Goal: Information Seeking & Learning: Check status

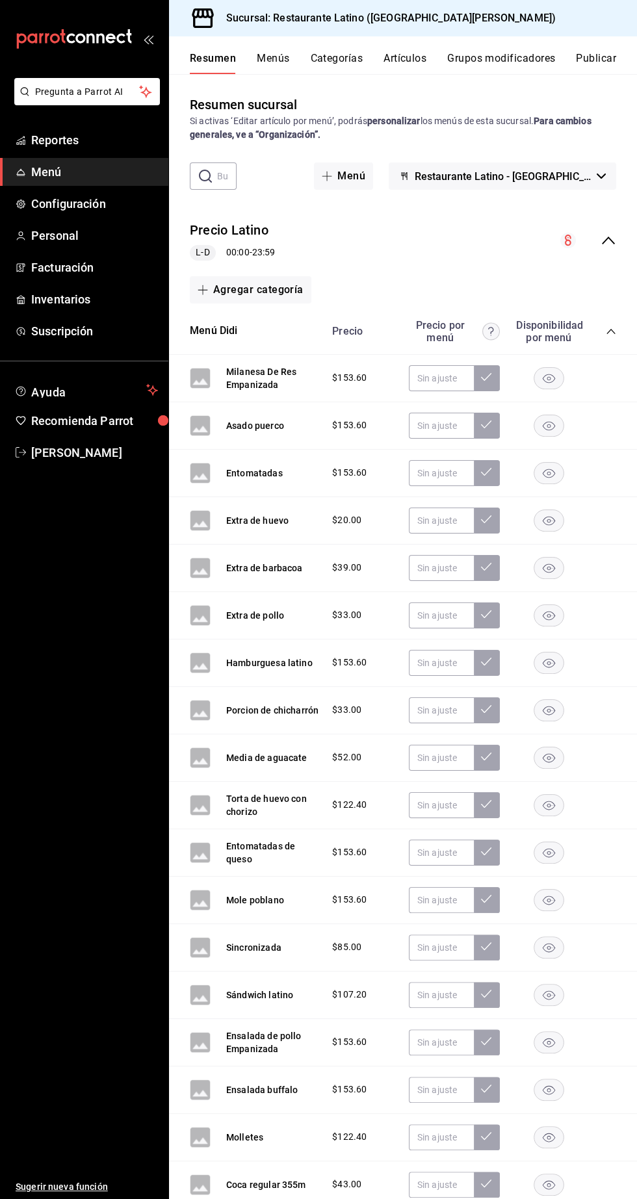
click at [93, 164] on span "Menú" at bounding box center [94, 172] width 127 height 18
click at [64, 148] on span "Reportes" at bounding box center [94, 140] width 127 height 18
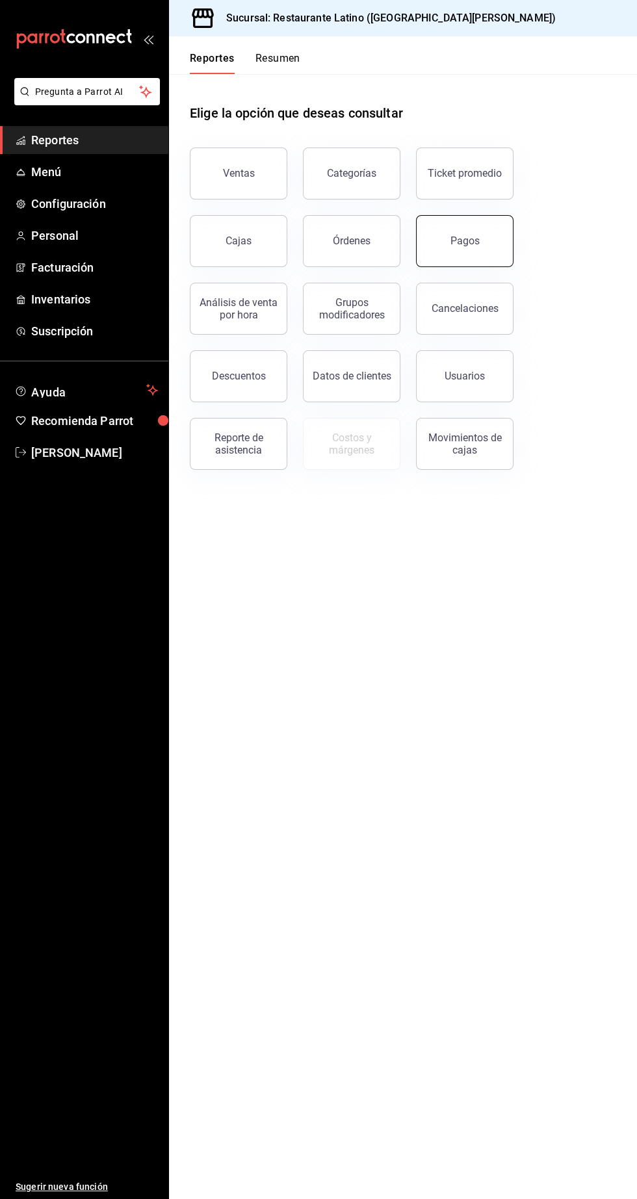
click at [447, 239] on button "Pagos" at bounding box center [465, 241] width 98 height 52
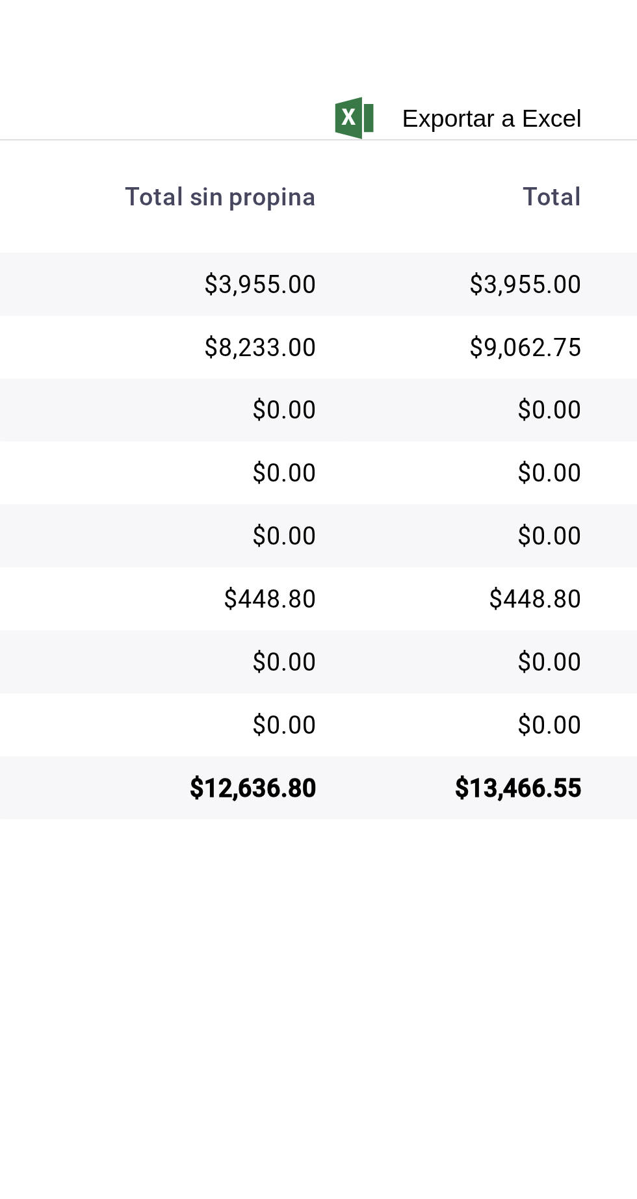
click at [404, 757] on main "Regresar Pagos Fecha [DATE] [DATE] - [DATE] [DATE] Hora inicio 00:00 Hora inici…" at bounding box center [403, 617] width 468 height 1163
click at [632, 675] on main "Regresar Pagos Fecha [DATE] [DATE] - [DATE] [DATE] Hora inicio 00:00 Hora inici…" at bounding box center [403, 617] width 468 height 1163
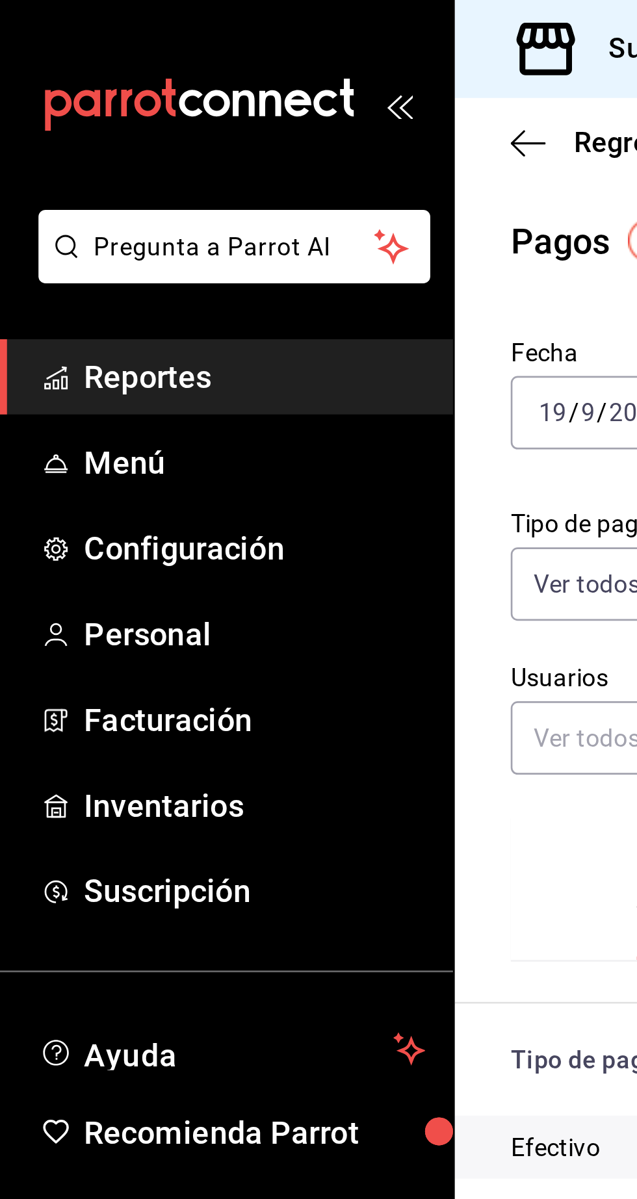
click at [101, 133] on span "Reportes" at bounding box center [94, 140] width 127 height 18
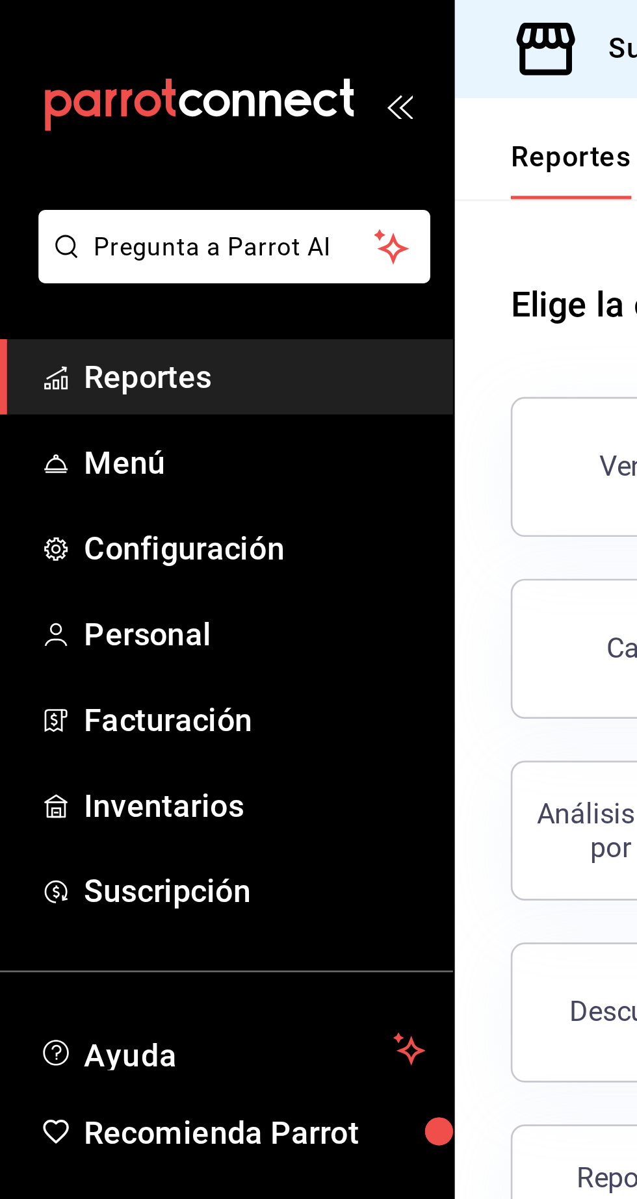
click at [102, 137] on span "Reportes" at bounding box center [94, 140] width 127 height 18
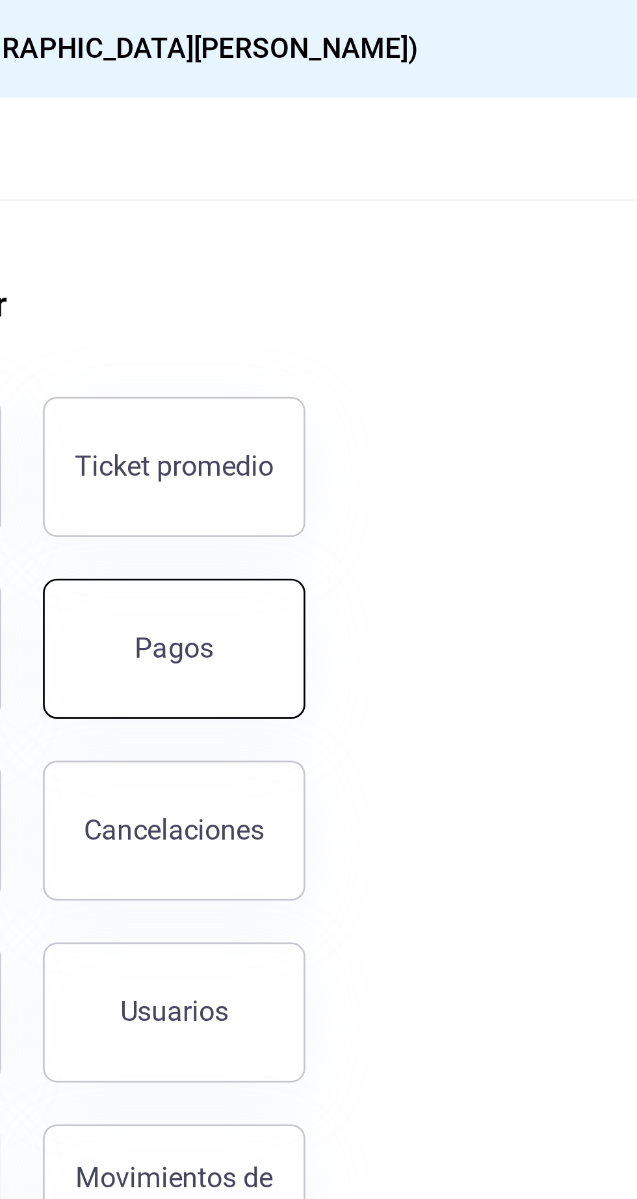
click at [473, 246] on div "Pagos" at bounding box center [465, 241] width 29 height 12
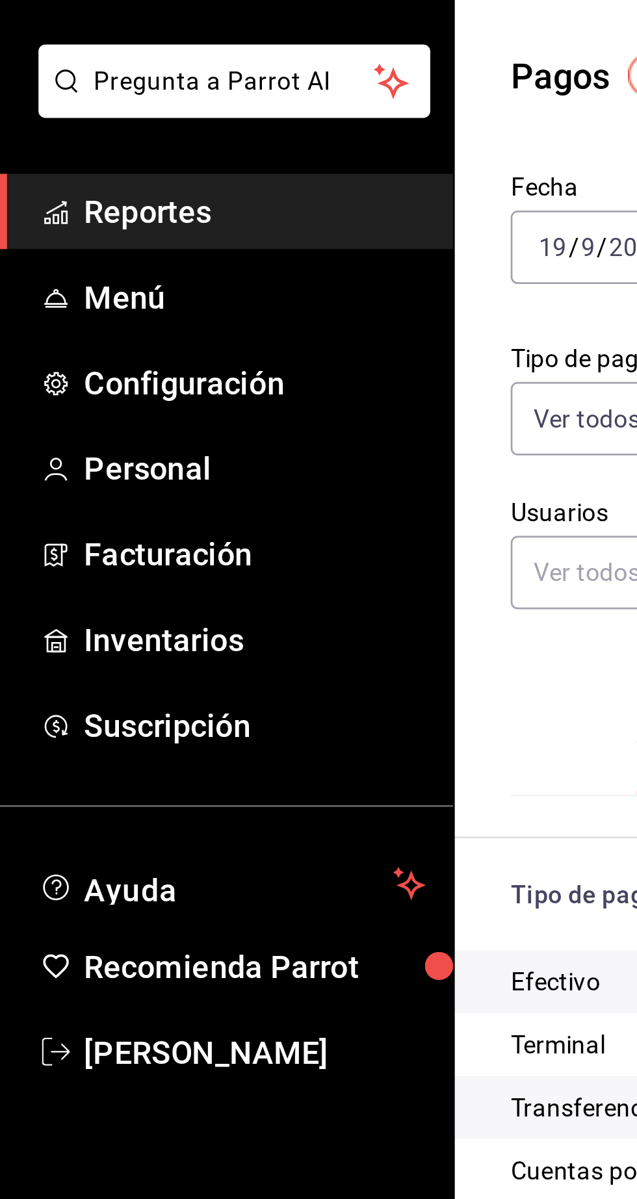
click at [49, 149] on link "Reportes" at bounding box center [84, 140] width 168 height 28
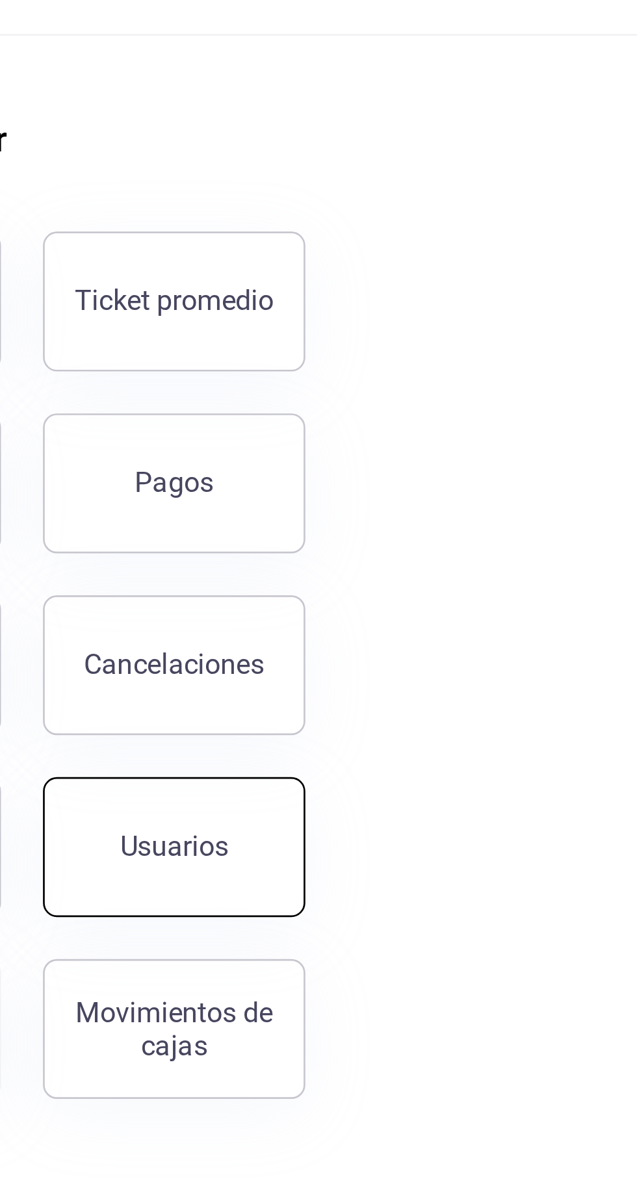
click at [480, 384] on button "Usuarios" at bounding box center [465, 376] width 98 height 52
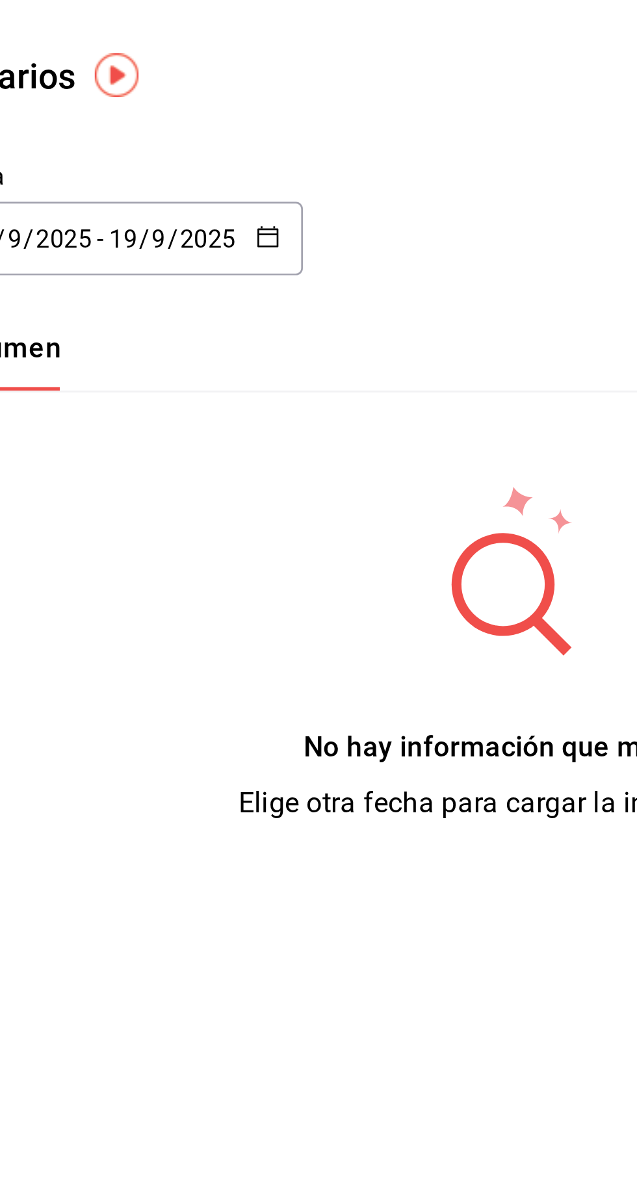
click at [238, 152] on input "2025" at bounding box center [237, 150] width 22 height 10
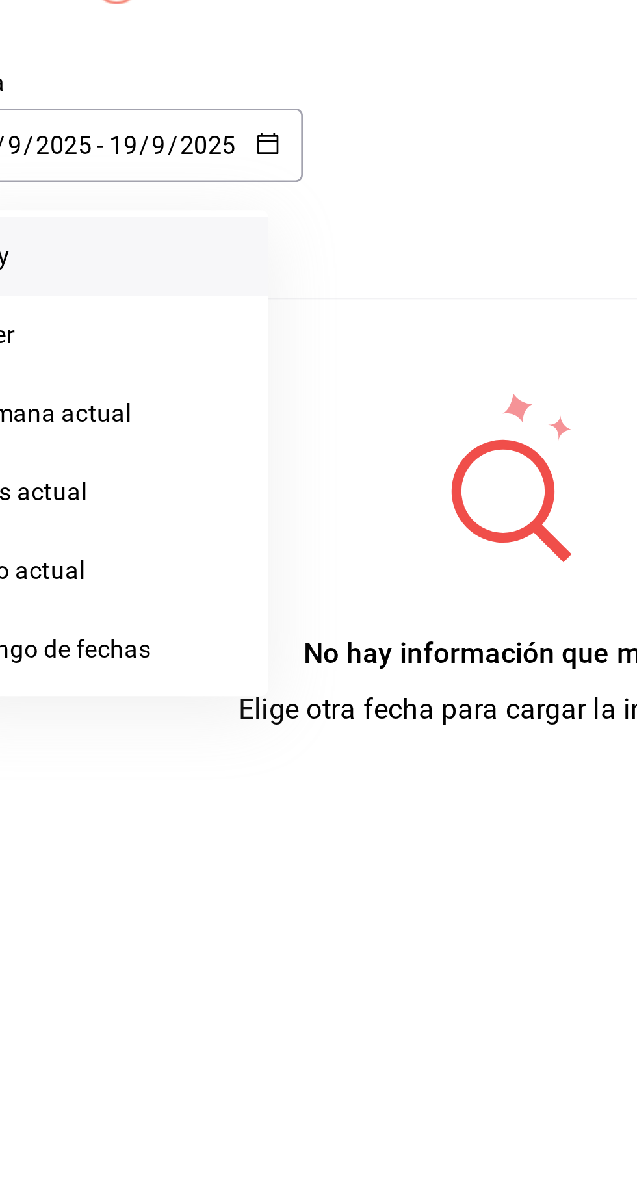
click at [225, 185] on li "Hoy" at bounding box center [251, 191] width 123 height 29
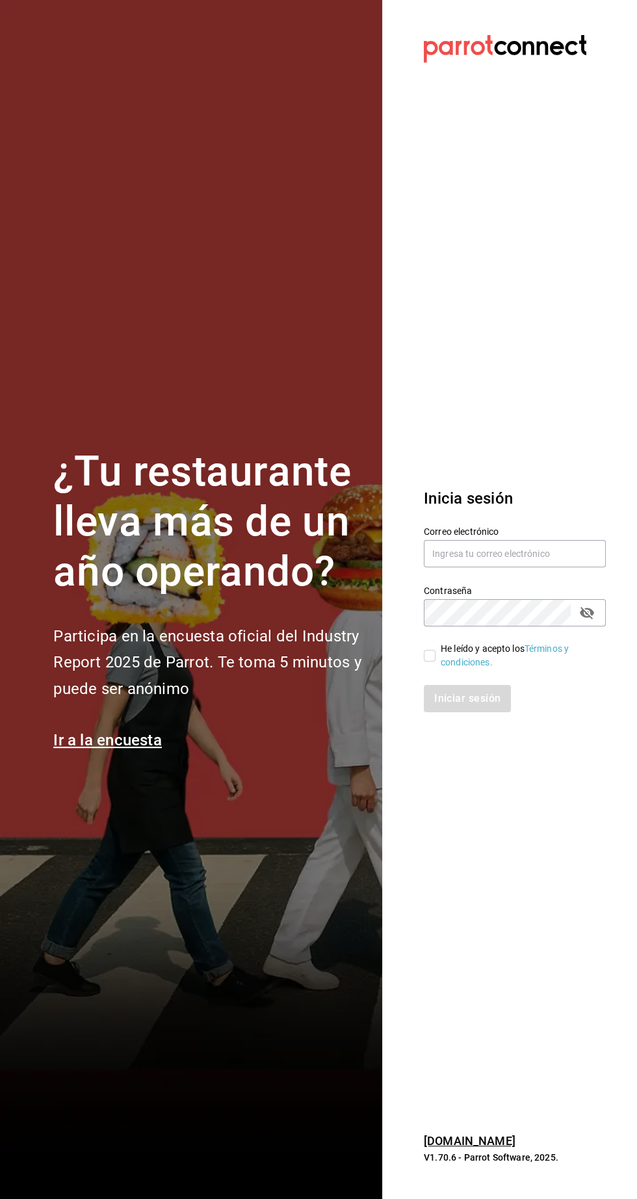
click at [452, 596] on label "Contraseña" at bounding box center [515, 590] width 182 height 9
type input "johna2029@hotmail.com"
click at [431, 662] on input "He leído y acepto los Términos y condiciones." at bounding box center [430, 656] width 12 height 12
checkbox input "true"
click at [458, 713] on button "Iniciar sesión" at bounding box center [468, 698] width 88 height 27
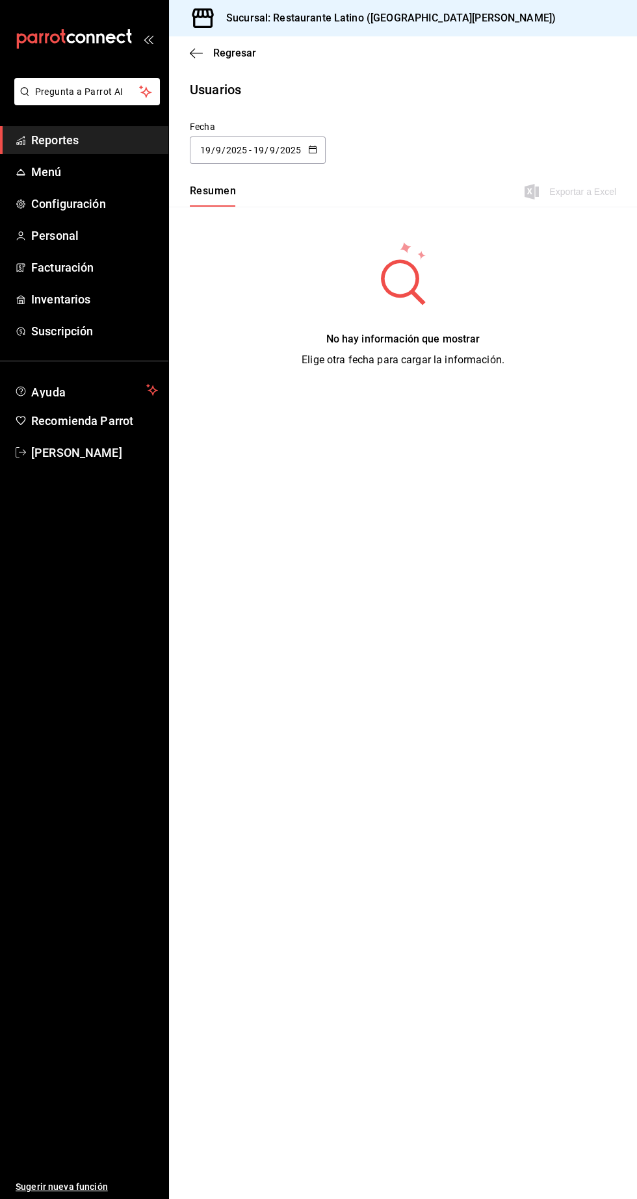
click at [260, 153] on input "19" at bounding box center [259, 150] width 12 height 10
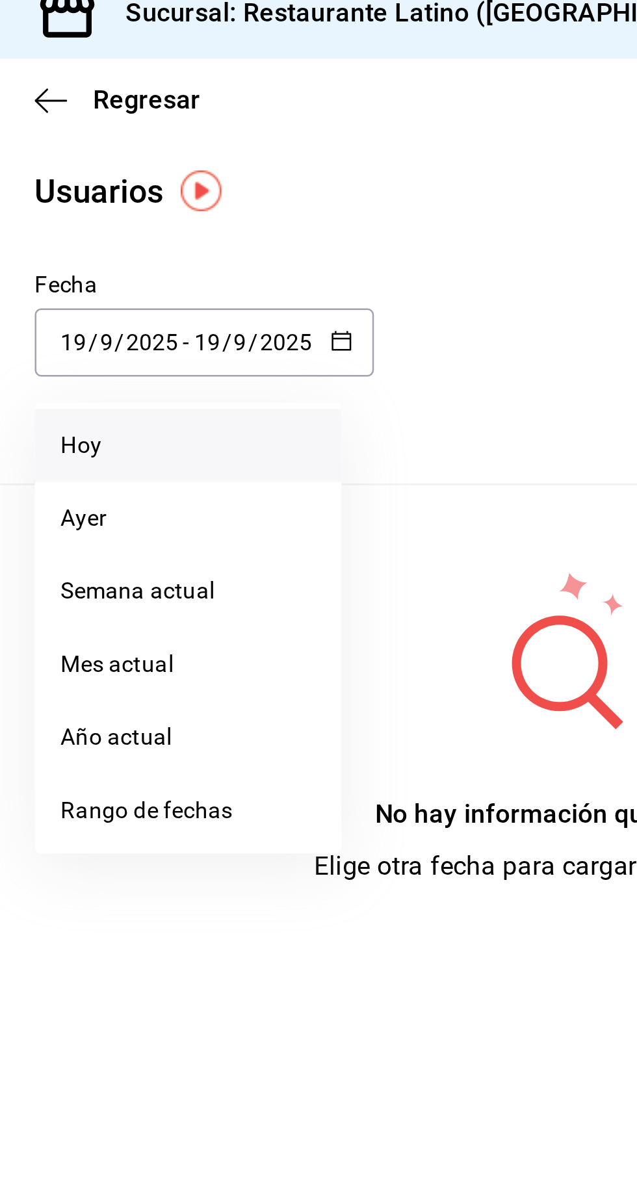
click at [242, 192] on li "Hoy" at bounding box center [251, 191] width 123 height 29
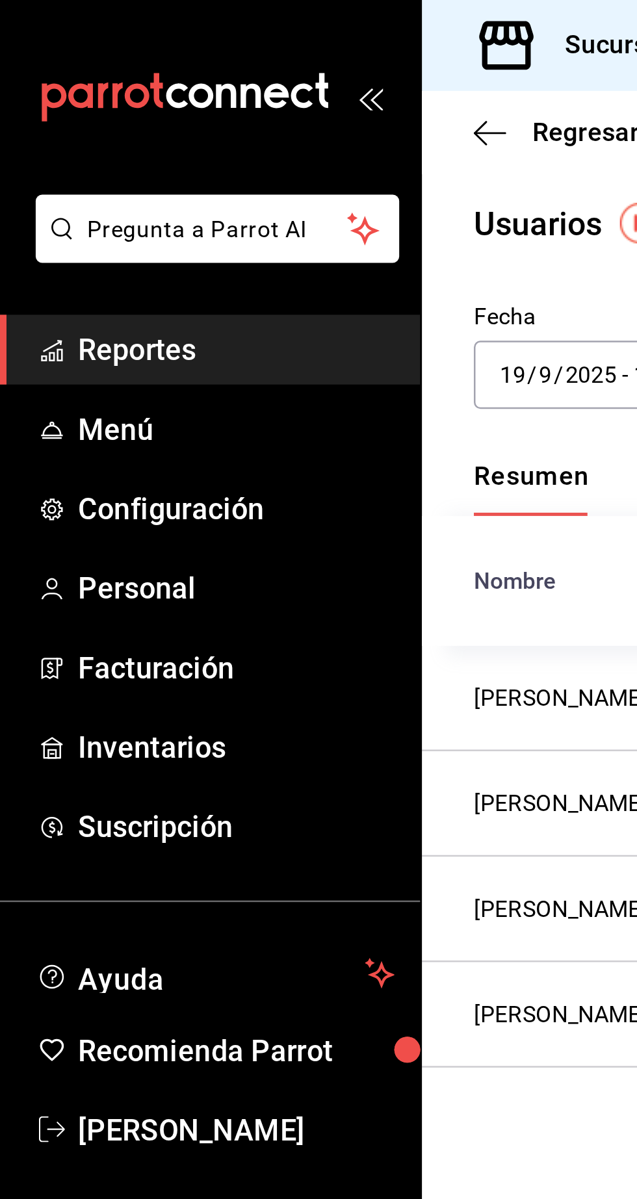
click at [104, 128] on link "Reportes" at bounding box center [84, 140] width 168 height 28
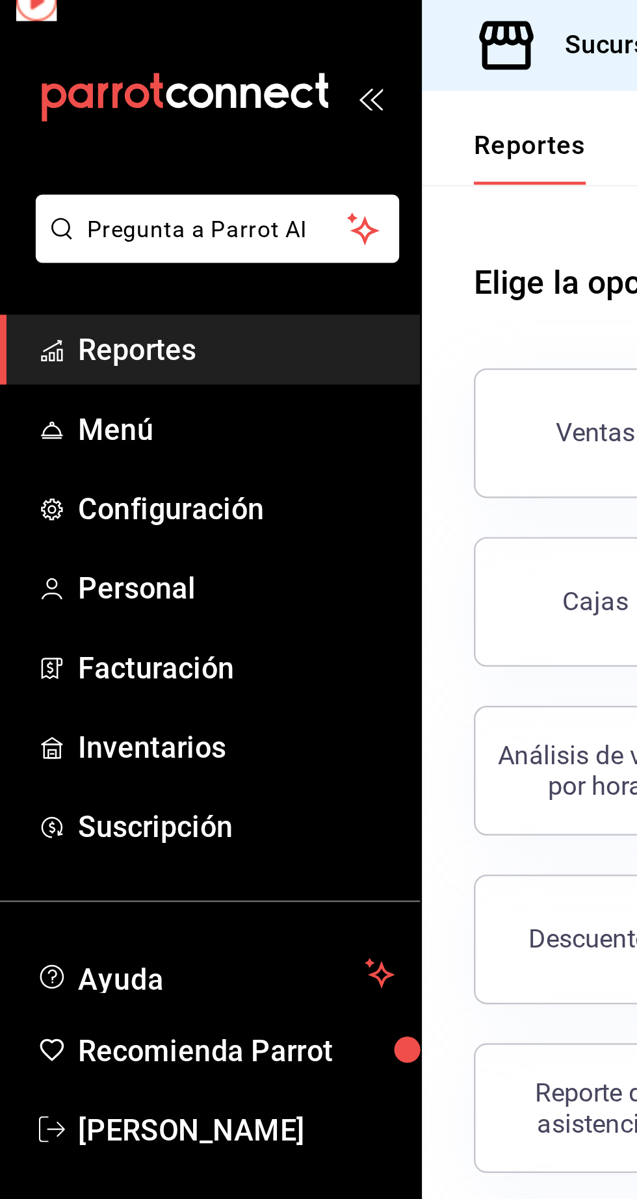
click at [101, 142] on span "Reportes" at bounding box center [94, 140] width 127 height 18
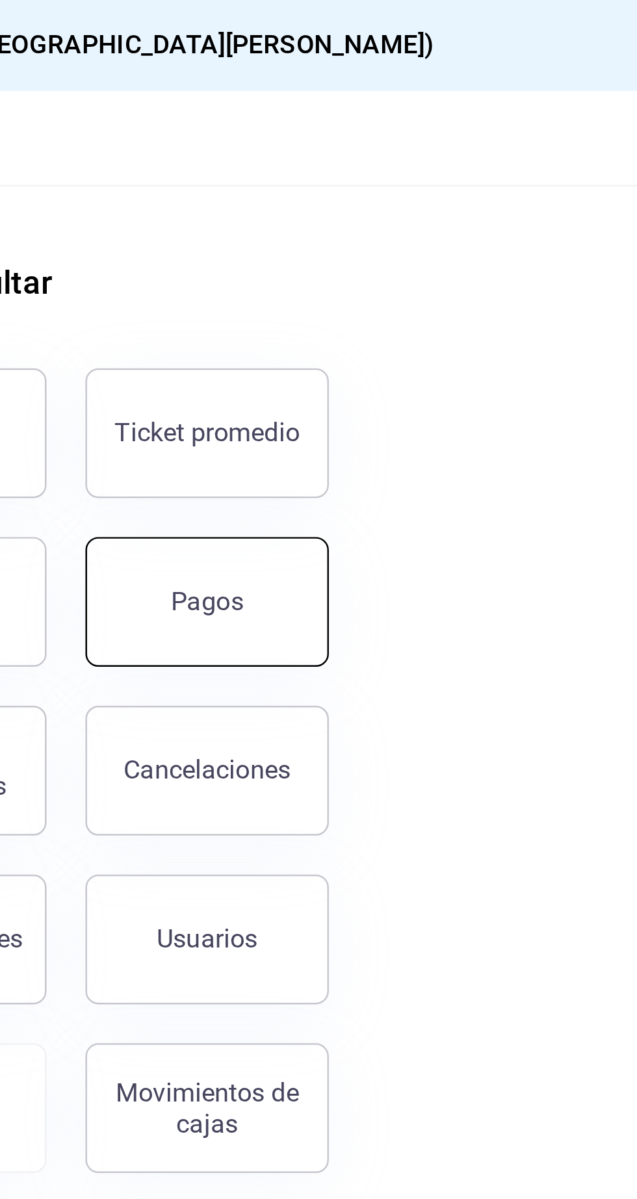
click at [469, 252] on button "Pagos" at bounding box center [465, 241] width 98 height 52
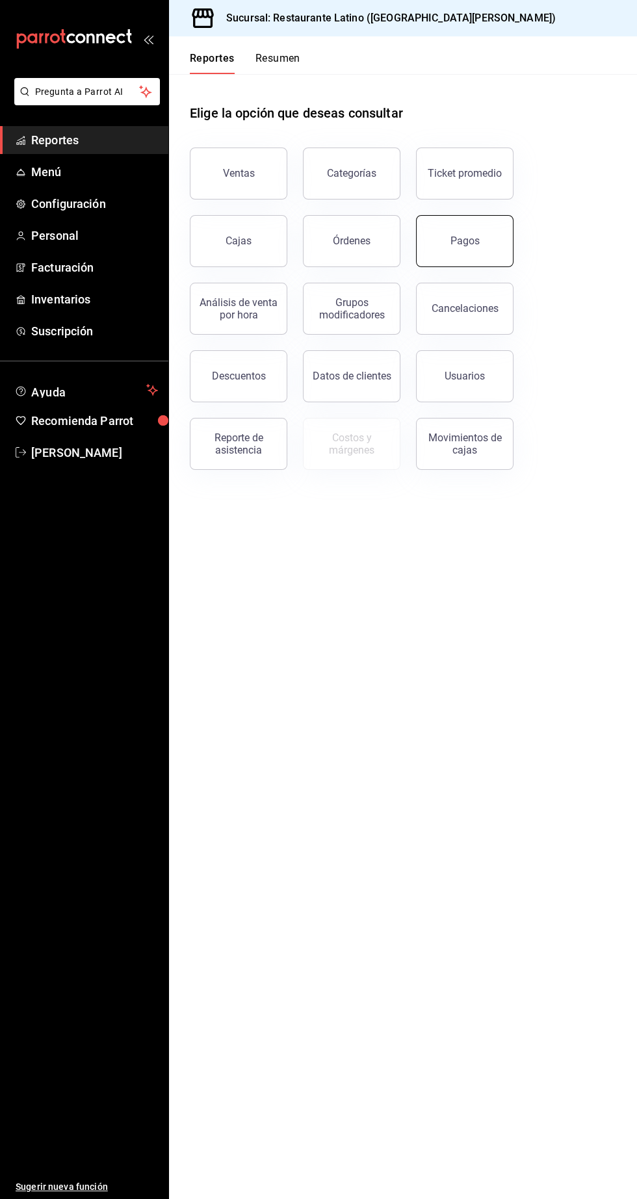
click at [441, 230] on button "Pagos" at bounding box center [465, 241] width 98 height 52
